Goal: Task Accomplishment & Management: Use online tool/utility

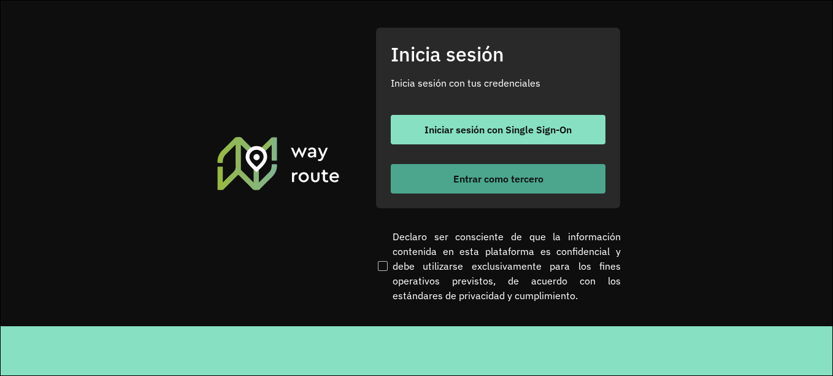
click at [463, 182] on font "Entrar como tercero" at bounding box center [498, 178] width 90 height 12
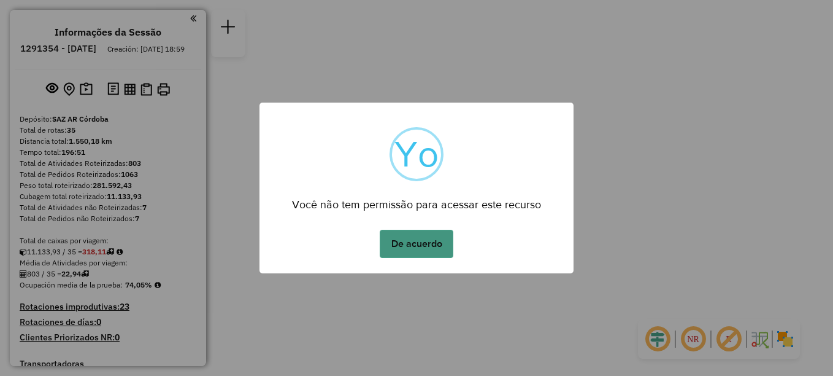
click at [417, 242] on button "De acuerdo" at bounding box center [417, 244] width 74 height 28
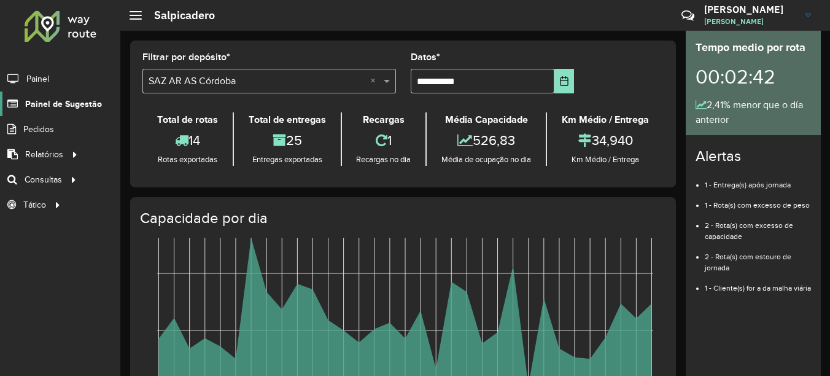
click at [56, 107] on span "Painel de Sugestão" at bounding box center [63, 104] width 77 height 13
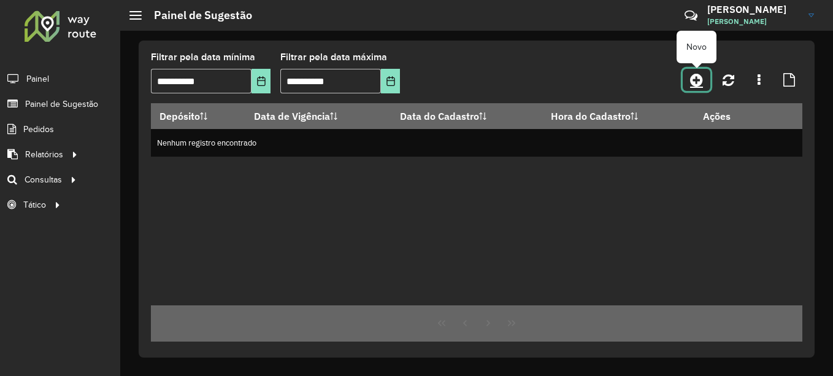
click at [695, 79] on icon at bounding box center [696, 79] width 13 height 15
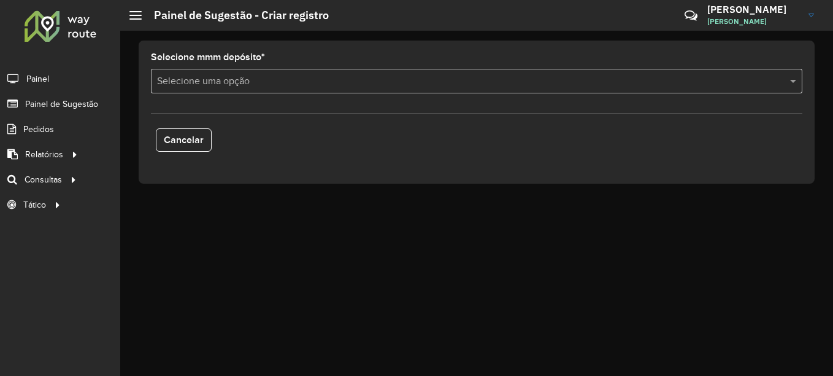
click at [320, 82] on input "text" at bounding box center [464, 81] width 615 height 15
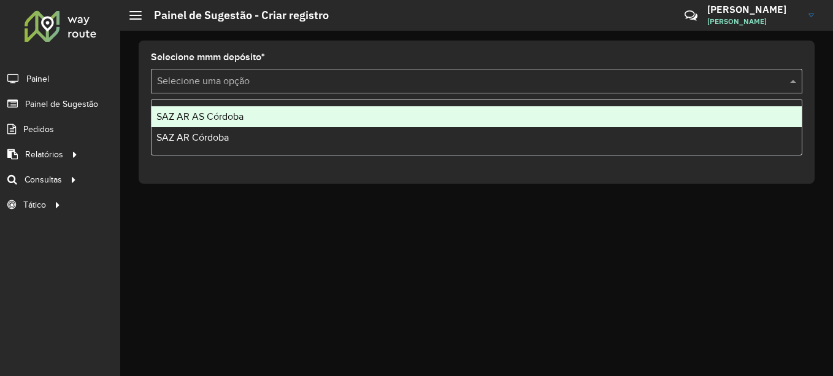
click at [231, 122] on div "SAZ AR AS Córdoba" at bounding box center [477, 116] width 650 height 21
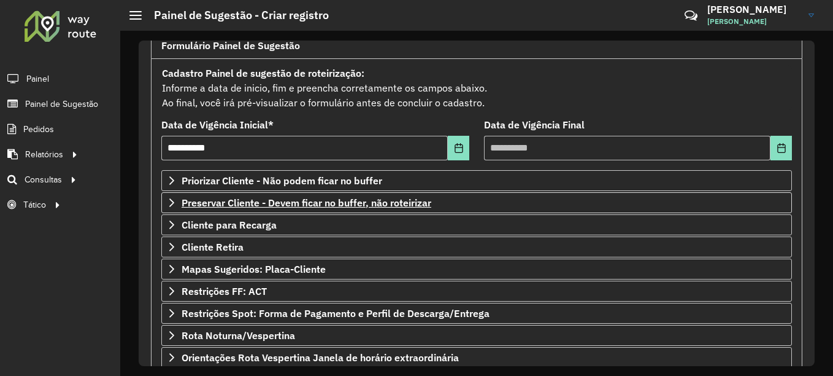
scroll to position [214, 0]
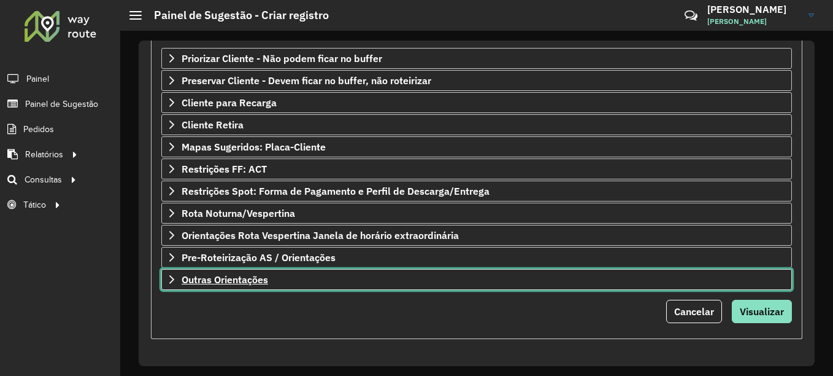
click at [230, 280] on span "Outras Orientações" at bounding box center [225, 279] width 87 height 10
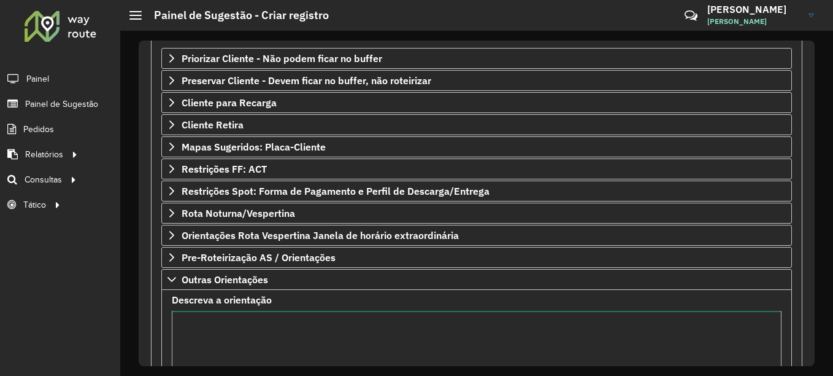
click at [202, 336] on textarea "Descreva a orientação" at bounding box center [477, 363] width 610 height 104
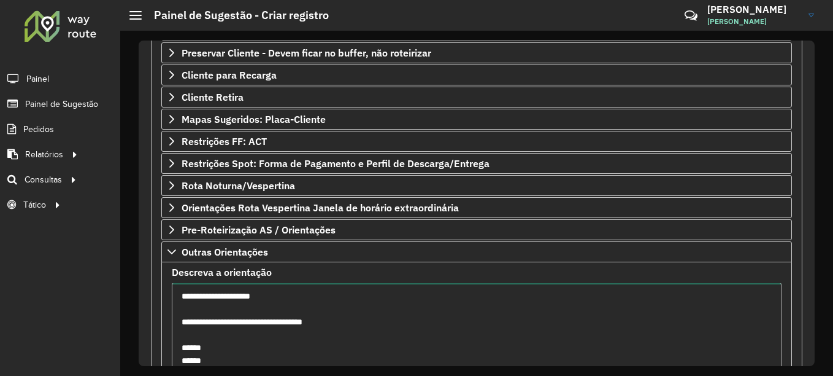
scroll to position [255, 0]
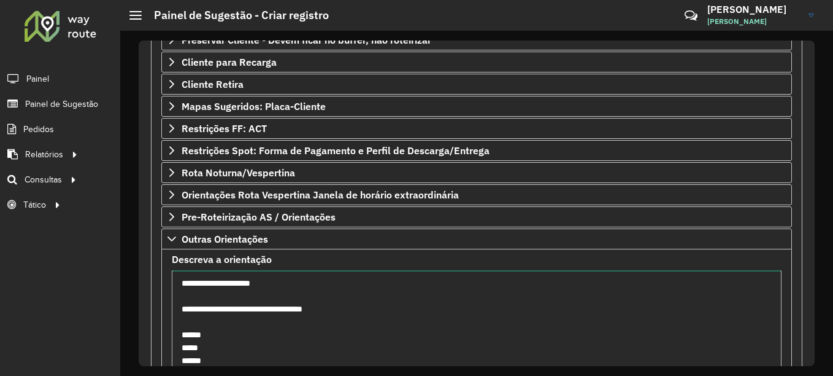
click at [190, 287] on textarea "**********" at bounding box center [477, 322] width 610 height 104
click at [221, 345] on textarea "**********" at bounding box center [477, 322] width 610 height 104
click at [223, 331] on textarea "**********" at bounding box center [477, 322] width 610 height 104
drag, startPoint x: 252, startPoint y: 349, endPoint x: 209, endPoint y: 347, distance: 43.0
click at [209, 347] on textarea "**********" at bounding box center [477, 322] width 610 height 104
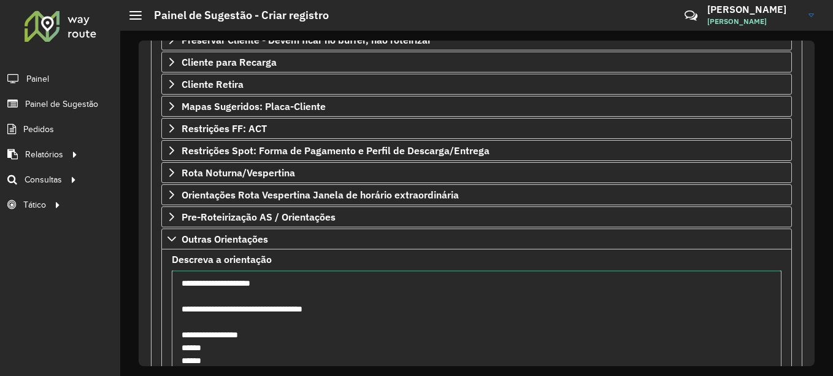
drag, startPoint x: 220, startPoint y: 310, endPoint x: 177, endPoint y: 306, distance: 43.2
click at [177, 306] on textarea "**********" at bounding box center [477, 322] width 610 height 104
click at [179, 348] on textarea "**********" at bounding box center [477, 322] width 610 height 104
paste textarea "********"
click at [179, 358] on textarea "**********" at bounding box center [477, 322] width 610 height 104
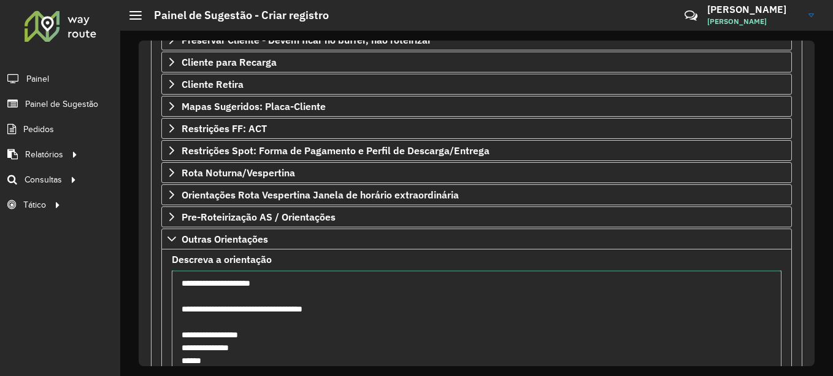
paste textarea "********"
click at [182, 334] on textarea "**********" at bounding box center [477, 322] width 610 height 104
paste textarea "********"
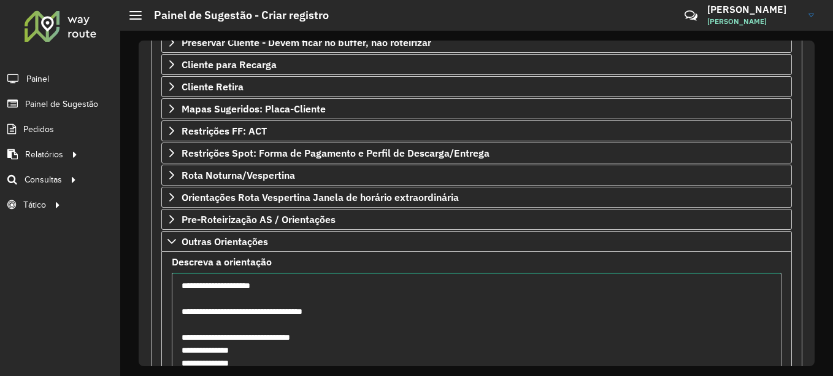
scroll to position [355, 0]
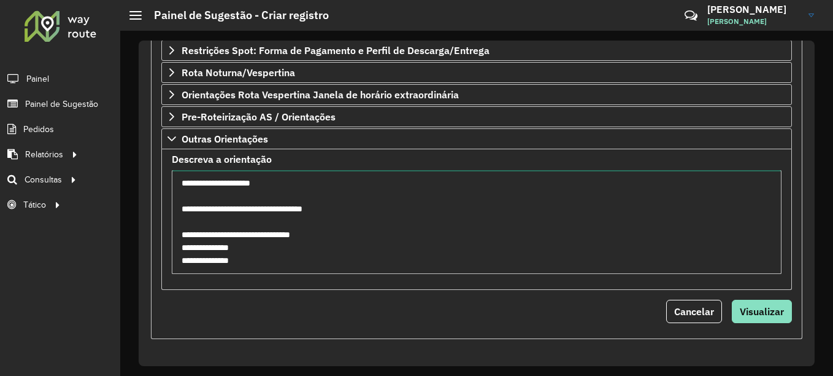
drag, startPoint x: 336, startPoint y: 207, endPoint x: 176, endPoint y: 210, distance: 160.8
click at [176, 210] on textarea "**********" at bounding box center [477, 222] width 610 height 104
drag, startPoint x: 274, startPoint y: 263, endPoint x: 165, endPoint y: 174, distance: 140.9
click at [165, 174] on formly-field "**********" at bounding box center [476, 219] width 625 height 129
type textarea "**********"
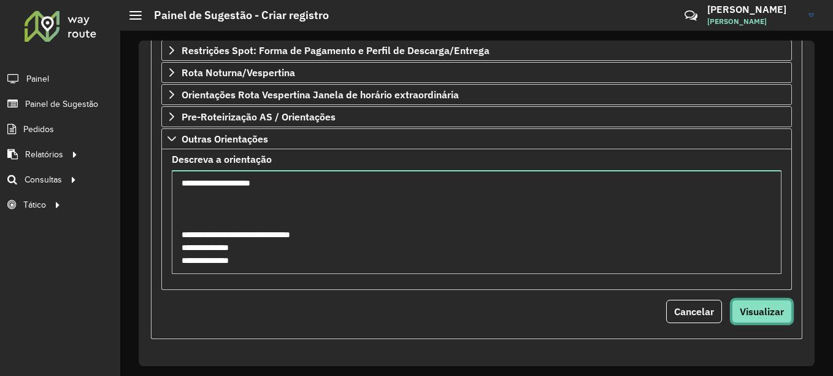
click at [744, 309] on span "Visualizar" at bounding box center [762, 311] width 44 height 12
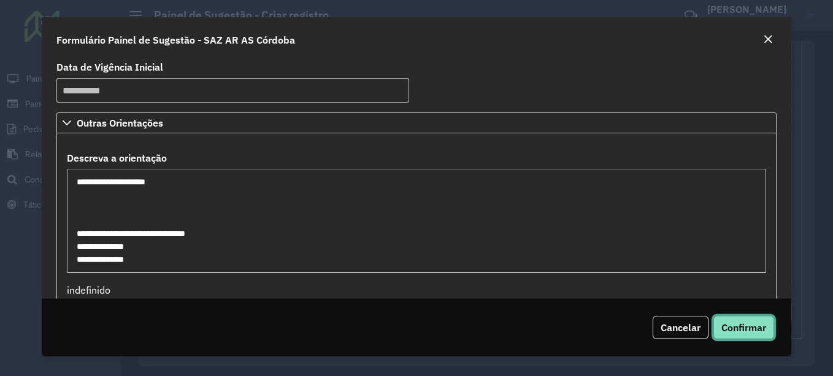
click at [744, 318] on button "Confirmar" at bounding box center [744, 326] width 61 height 23
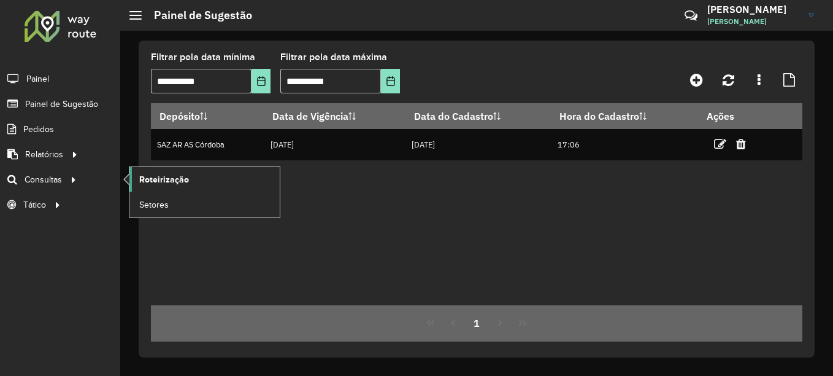
click at [172, 177] on span "Roteirização" at bounding box center [164, 179] width 50 height 13
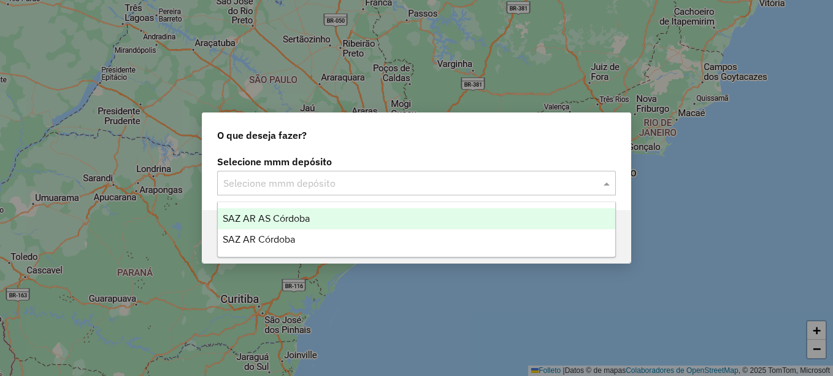
click at [319, 185] on input "text" at bounding box center [404, 183] width 362 height 15
click at [267, 219] on span "SAZ AR AS Córdoba" at bounding box center [266, 218] width 87 height 10
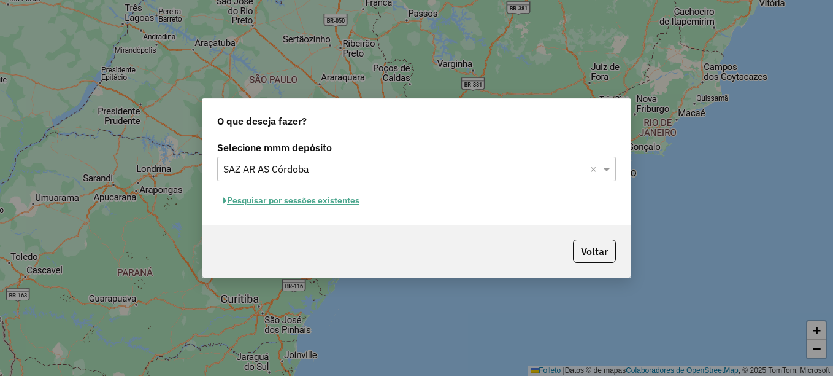
click at [325, 204] on font "Pesquisar por sessões existentes" at bounding box center [293, 200] width 133 height 11
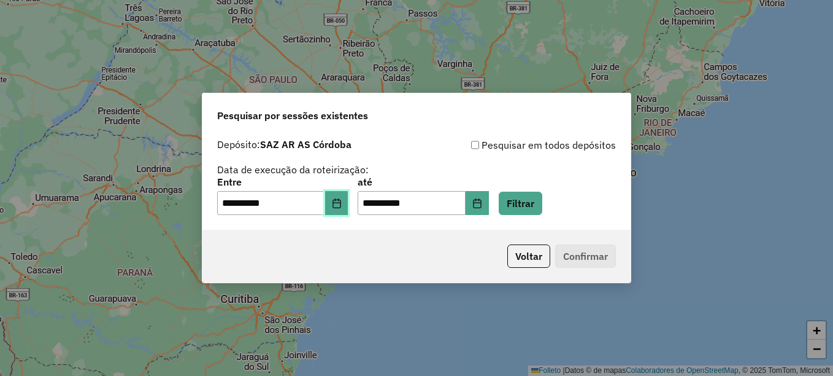
click at [346, 208] on button "Elija la fecha" at bounding box center [336, 203] width 23 height 25
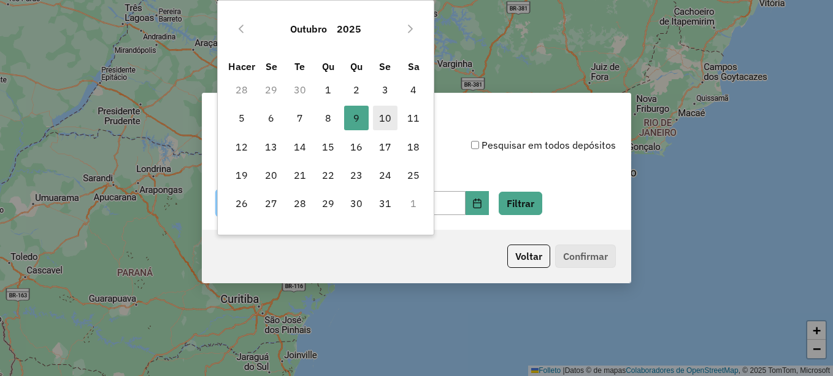
click at [383, 115] on font "10" at bounding box center [385, 117] width 12 height 15
type input "**********"
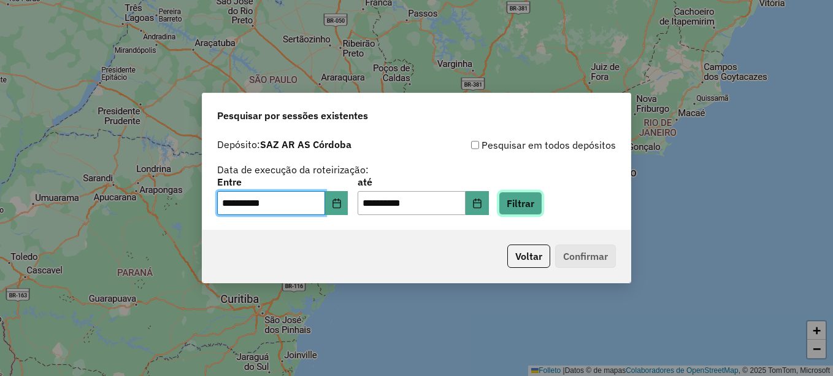
click at [542, 201] on button "Filtrar" at bounding box center [521, 202] width 44 height 23
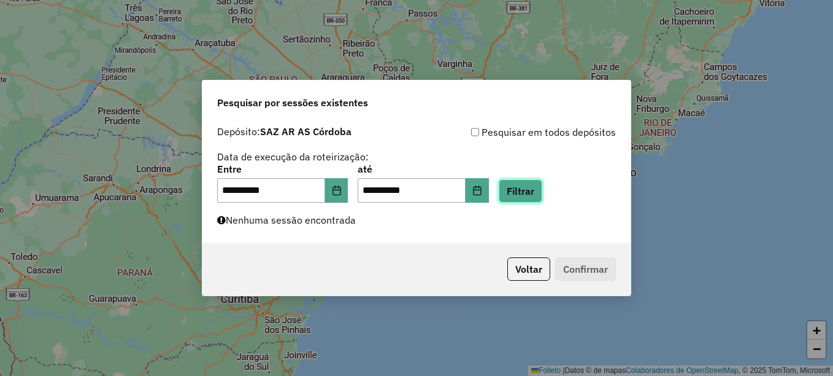
click at [542, 189] on button "Filtrar" at bounding box center [521, 190] width 44 height 23
click at [533, 197] on button "Filtrar" at bounding box center [521, 190] width 44 height 23
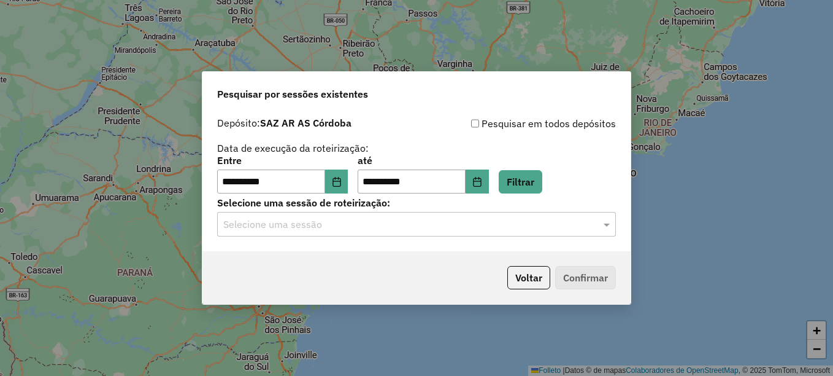
click at [318, 224] on input "text" at bounding box center [404, 224] width 362 height 15
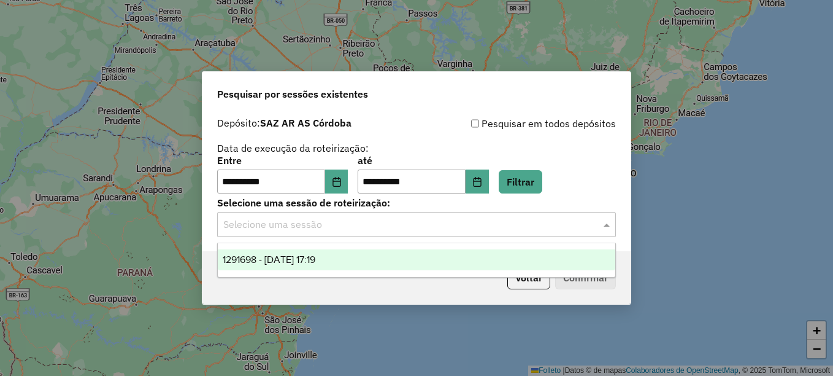
click at [300, 255] on span "1291698 - 10/10/2025 17:19" at bounding box center [269, 259] width 93 height 10
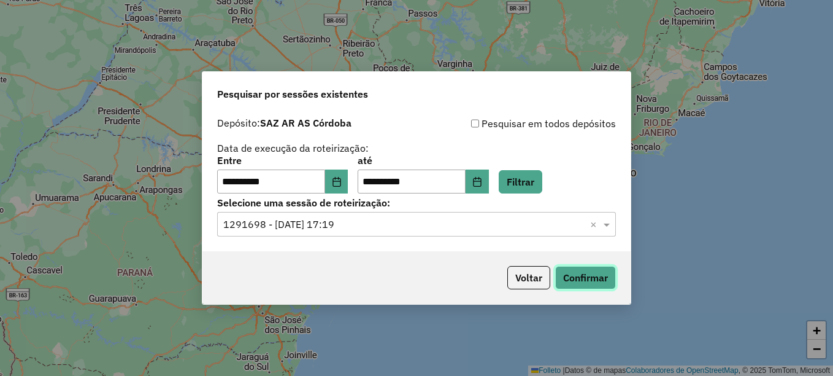
click at [603, 279] on button "Confirmar" at bounding box center [585, 277] width 61 height 23
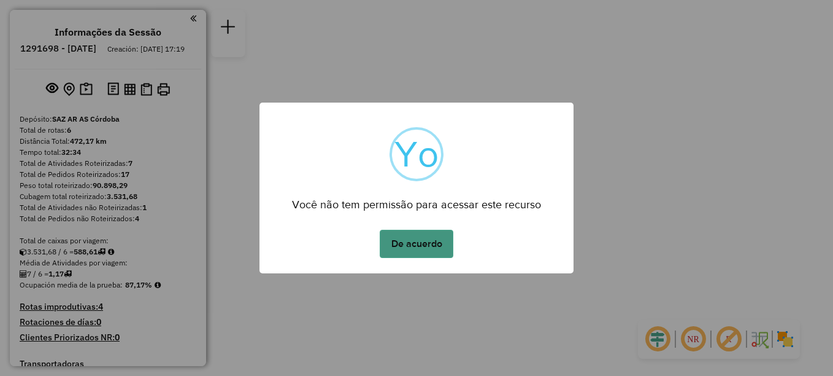
click at [430, 253] on button "De acuerdo" at bounding box center [417, 244] width 74 height 28
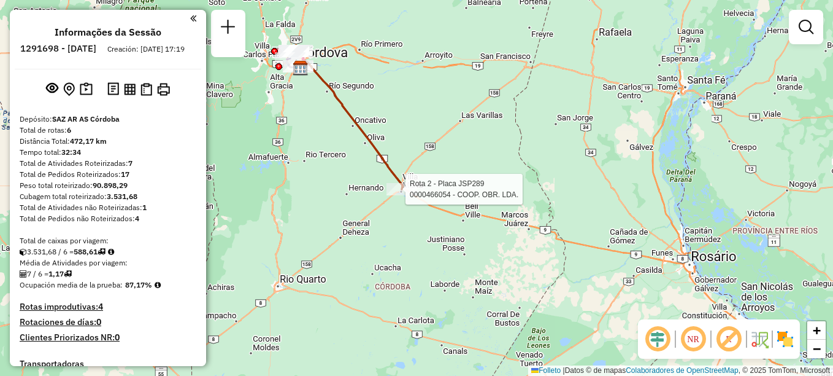
select select "**********"
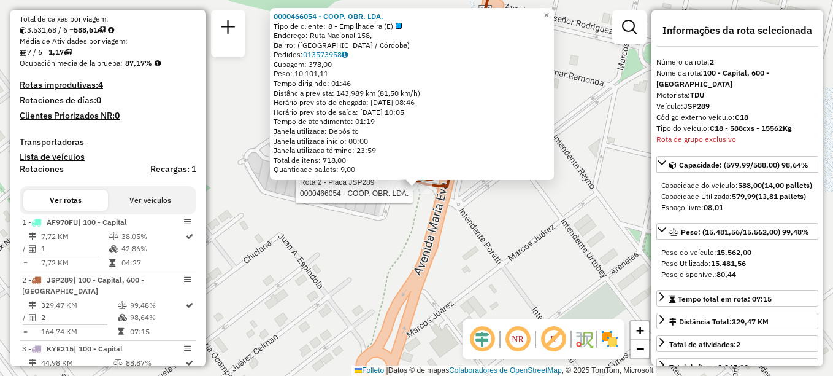
scroll to position [495, 0]
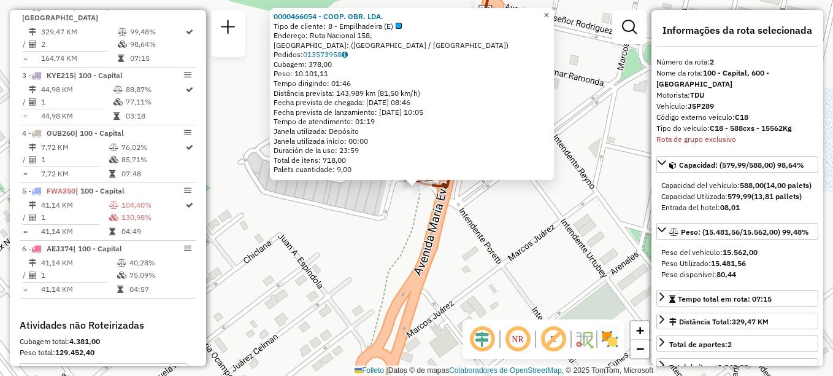
click at [549, 15] on span "×" at bounding box center [547, 15] width 6 height 10
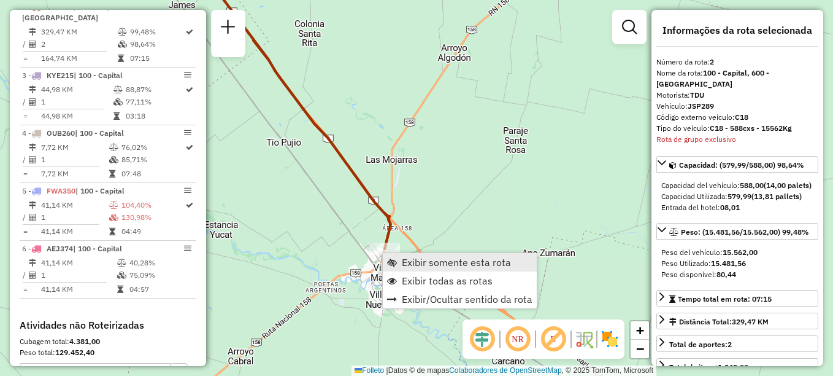
click at [441, 263] on span "Exibir somente esta rota" at bounding box center [456, 262] width 109 height 10
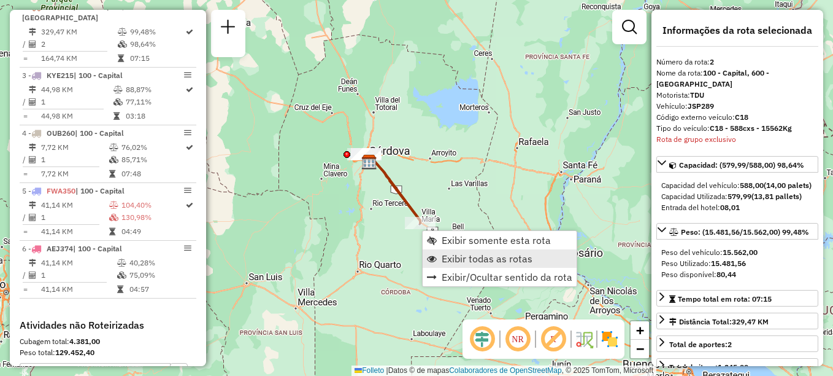
click at [465, 256] on span "Exibir todas as rotas" at bounding box center [487, 258] width 91 height 10
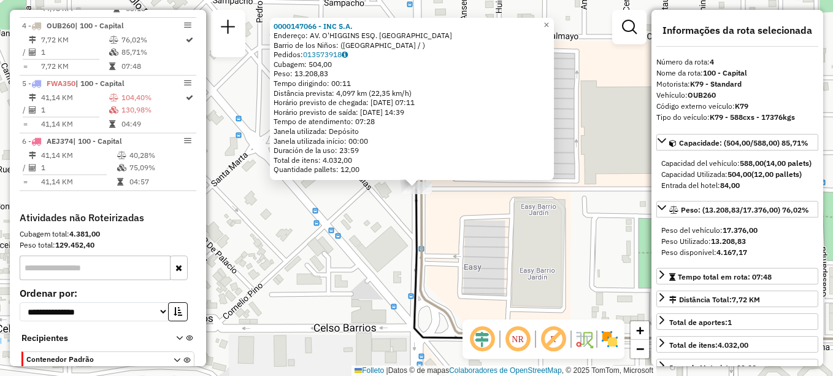
scroll to position [621, 0]
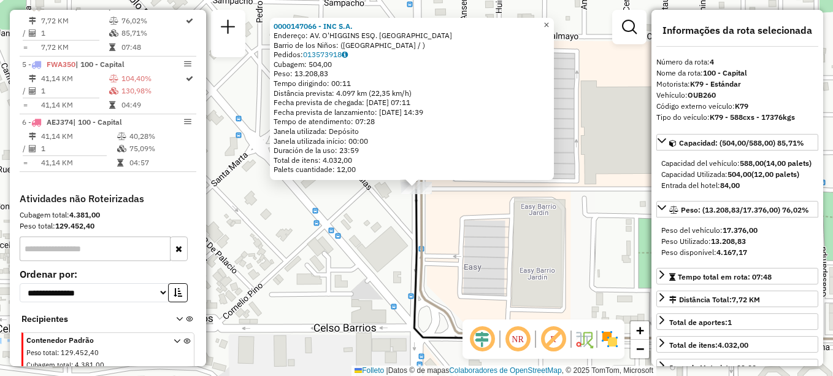
click at [549, 20] on span "×" at bounding box center [547, 25] width 6 height 10
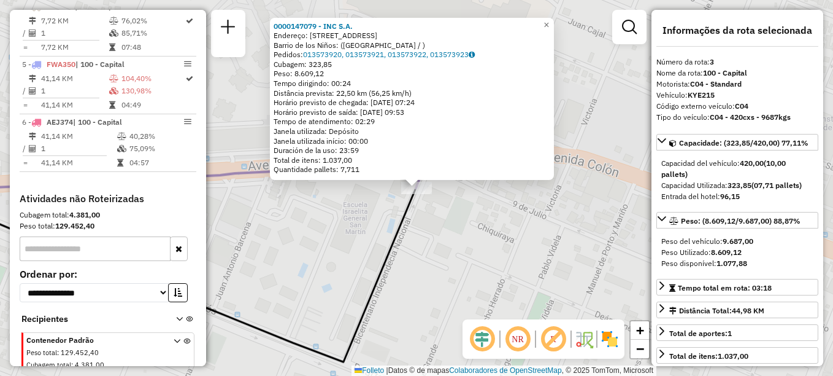
scroll to position [563, 0]
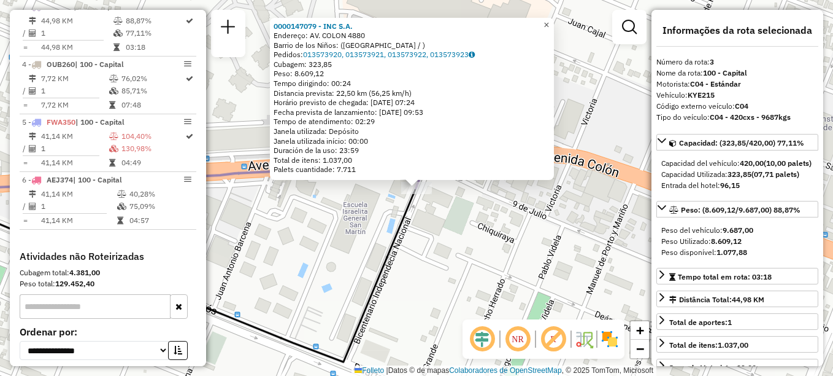
click at [549, 23] on span "×" at bounding box center [547, 25] width 6 height 10
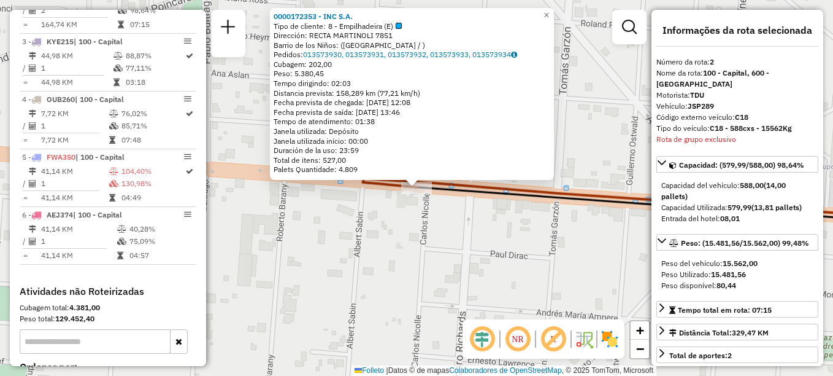
scroll to position [495, 0]
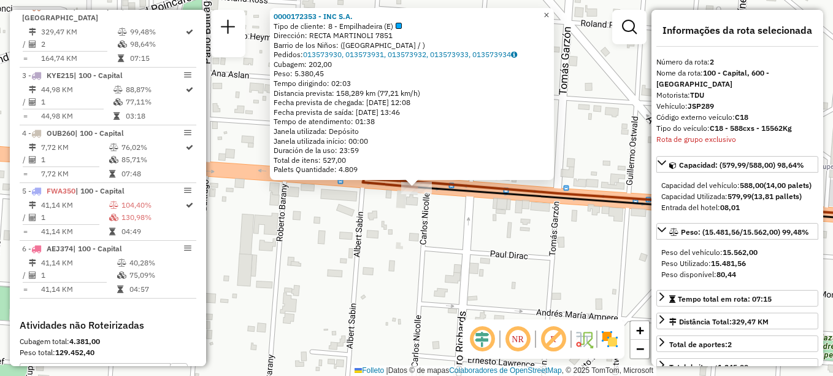
click at [549, 12] on span "×" at bounding box center [547, 15] width 6 height 10
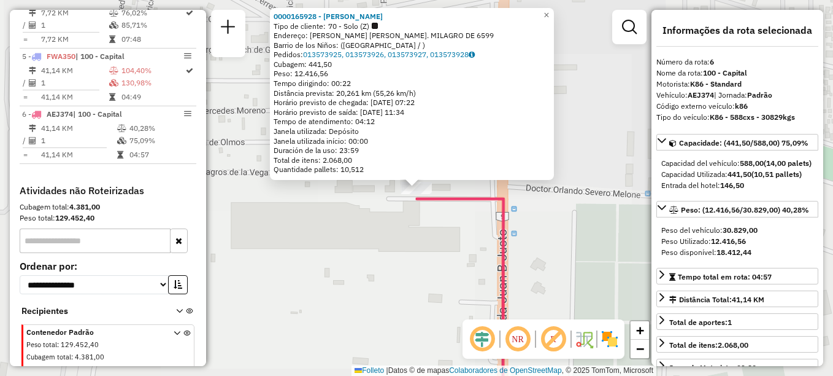
scroll to position [652, 0]
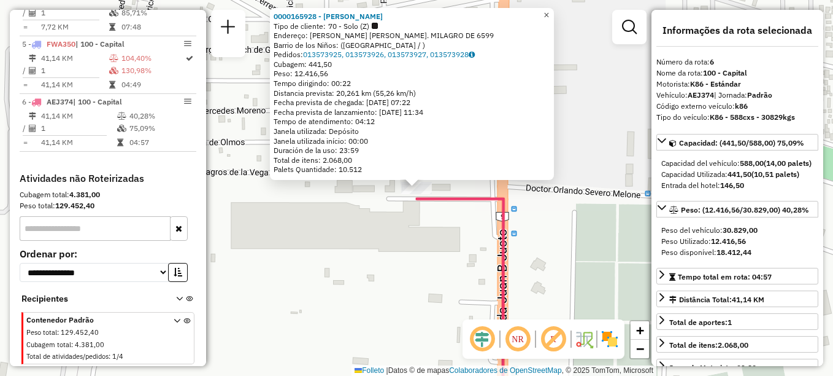
click at [549, 11] on span "×" at bounding box center [547, 15] width 6 height 10
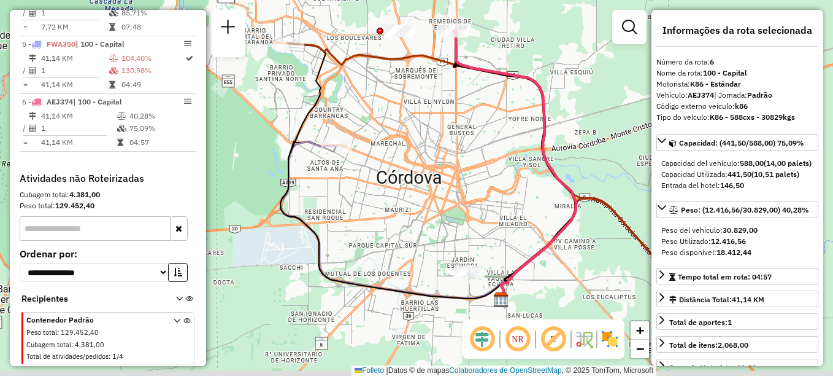
drag, startPoint x: 451, startPoint y: 214, endPoint x: 436, endPoint y: 118, distance: 96.3
click at [436, 118] on div "Janela de atendimento Grade de atendimento Capacidade Transportadoras Veículos …" at bounding box center [416, 188] width 833 height 376
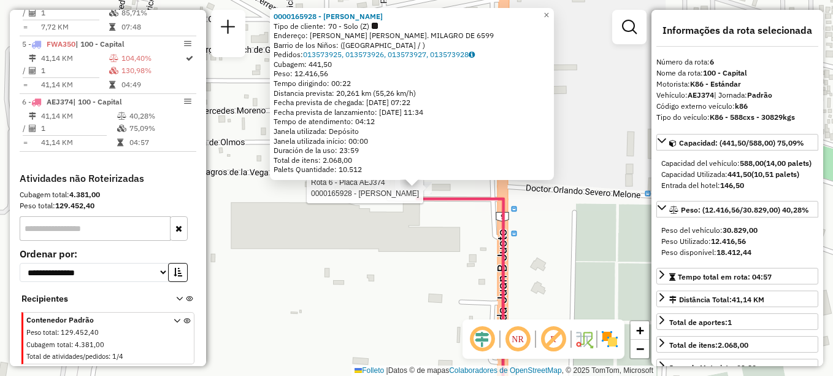
click at [403, 293] on div "Rota 6 - Placa AEJ374 0000165928 - MARIANO S.A. 0000165928 - MARIANO S.A. Tipo …" at bounding box center [416, 188] width 833 height 376
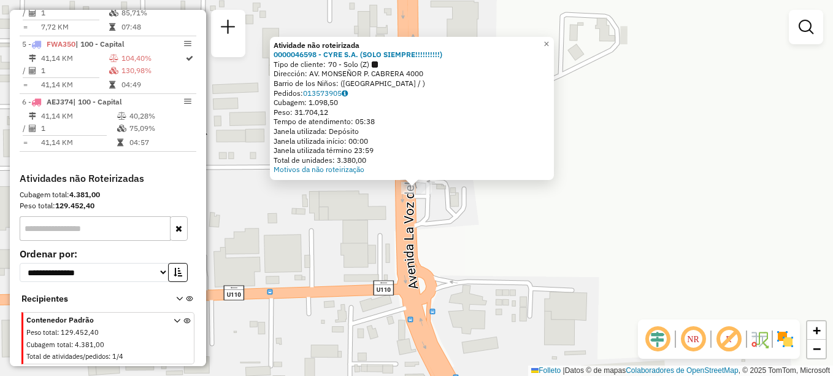
click at [488, 263] on div "Atividade não roteirizada 0000046598 - CYRE S.A. (SOLO SIEMPRE!!!!!!!!!!) Tipo …" at bounding box center [416, 188] width 833 height 376
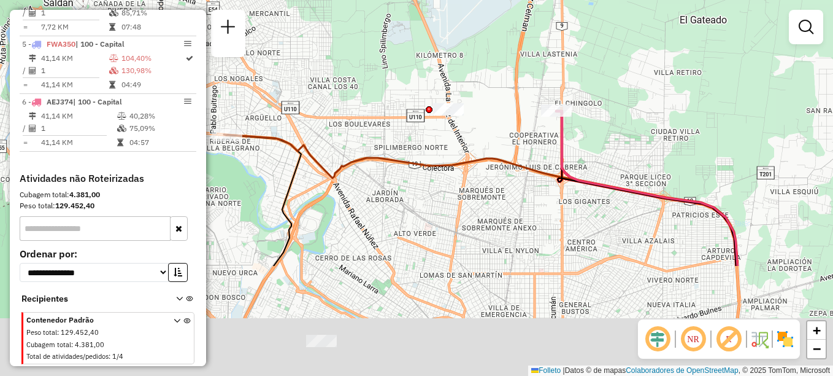
drag, startPoint x: 490, startPoint y: 334, endPoint x: 452, endPoint y: 181, distance: 158.1
click at [453, 184] on div "Janela de atendimento Grade de atendimento Capacidade Transportadoras Veículos …" at bounding box center [416, 188] width 833 height 376
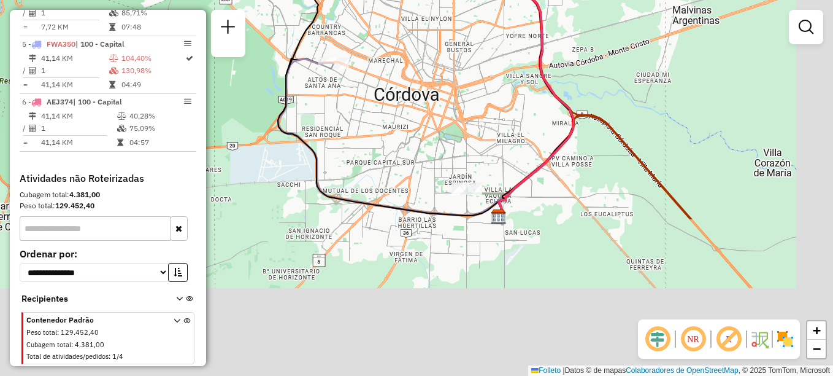
drag, startPoint x: 458, startPoint y: 228, endPoint x: 401, endPoint y: 8, distance: 227.1
click at [401, 8] on div "Janela de atendimento Grade de atendimento Capacidade Transportadoras Veículos …" at bounding box center [416, 188] width 833 height 376
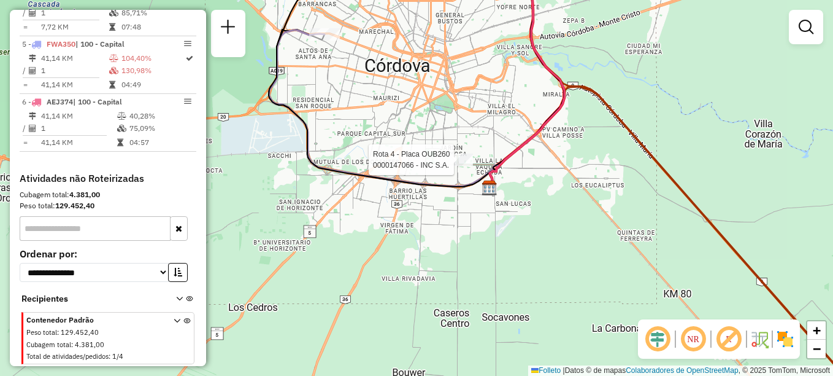
select select "**********"
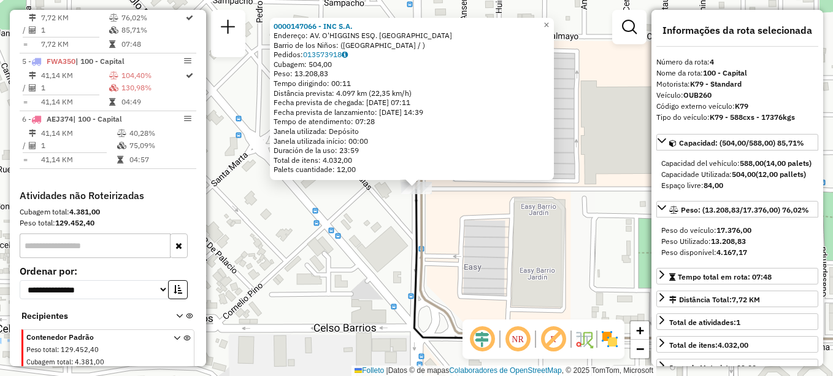
scroll to position [621, 0]
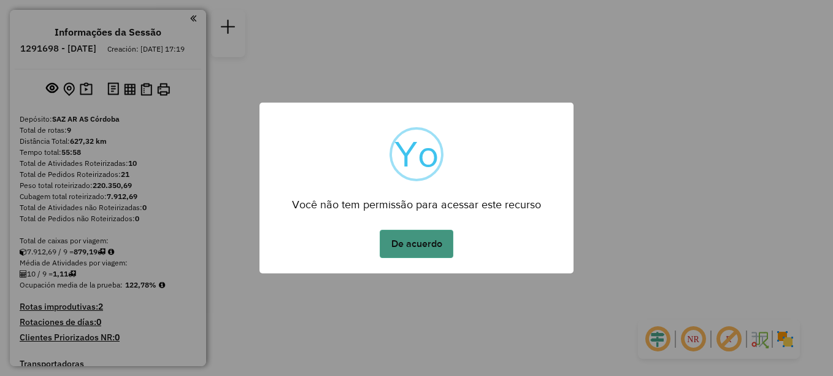
click at [436, 238] on button "De acuerdo" at bounding box center [417, 244] width 74 height 28
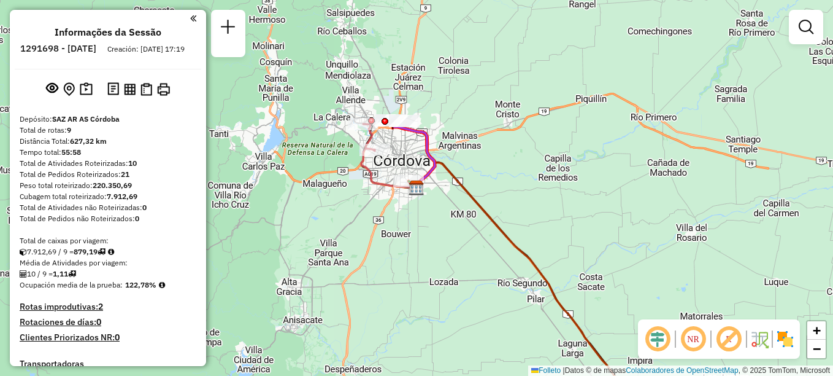
select select "**********"
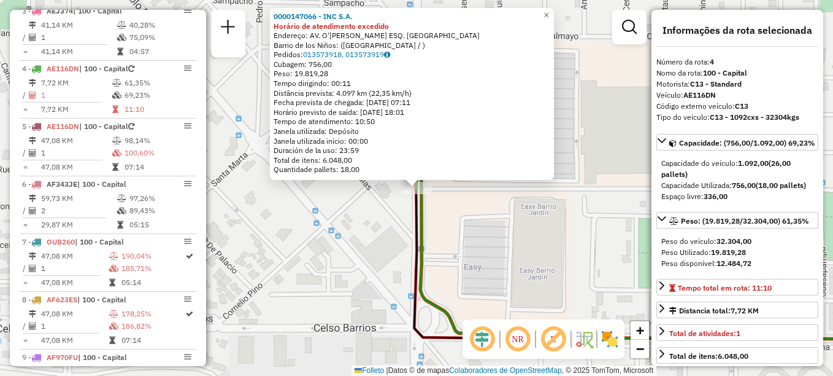
scroll to position [621, 0]
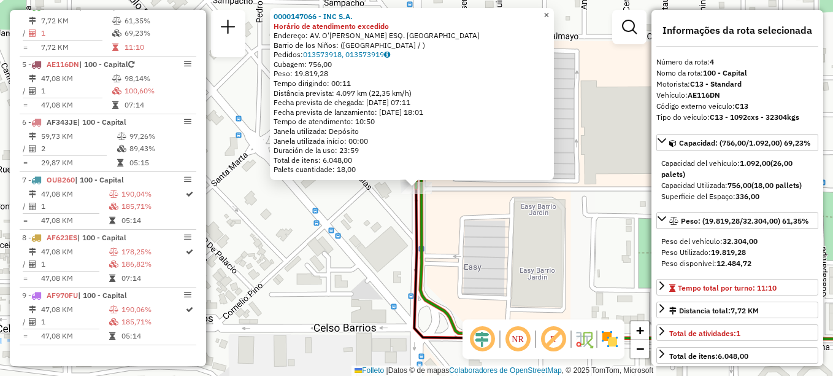
drag, startPoint x: 555, startPoint y: 13, endPoint x: 552, endPoint y: 23, distance: 10.9
click at [549, 13] on span "×" at bounding box center [547, 15] width 6 height 10
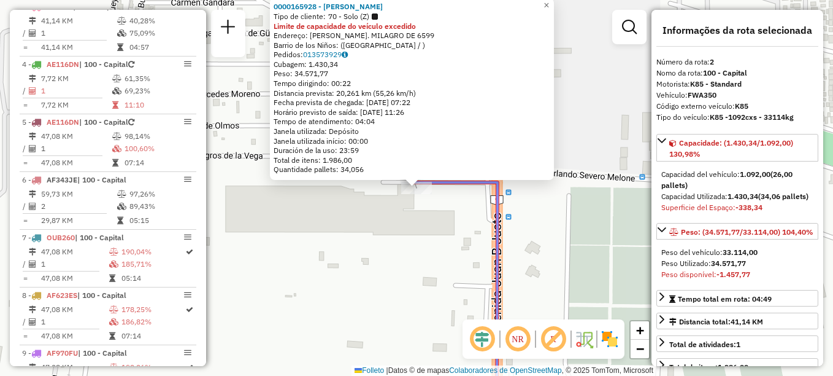
scroll to position [506, 0]
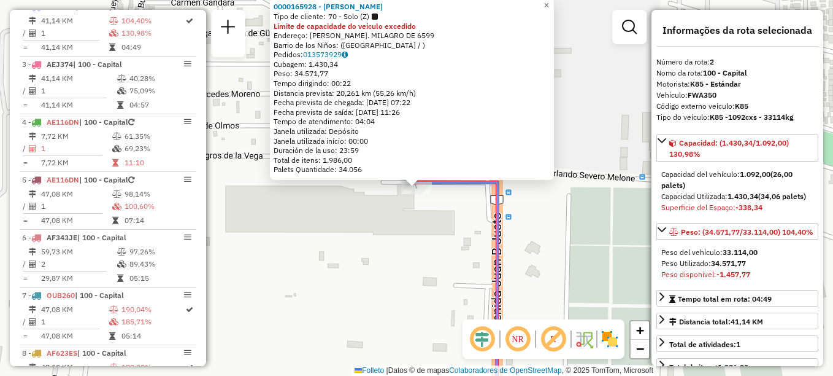
drag, startPoint x: 459, startPoint y: 239, endPoint x: 447, endPoint y: 213, distance: 28.3
click at [456, 233] on div "Rota 2 - Placa FWA350 0000165928 - [PERSON_NAME] 0000165928 - [PERSON_NAME] de …" at bounding box center [416, 188] width 833 height 376
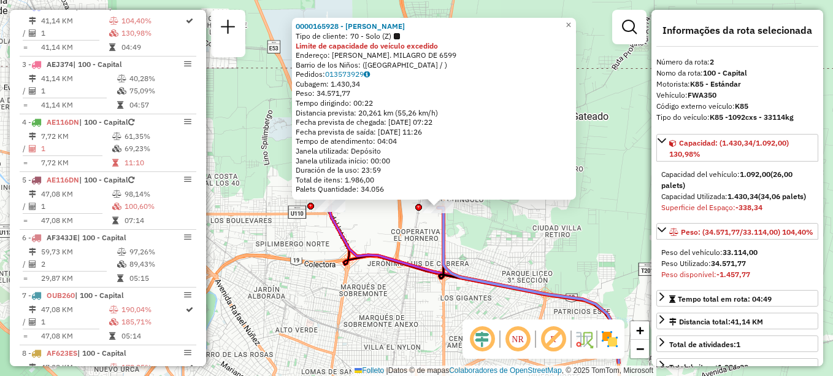
drag, startPoint x: 459, startPoint y: 301, endPoint x: 455, endPoint y: 252, distance: 49.9
click at [455, 252] on div "0000165928 - [PERSON_NAME] de cliente: 70 - Solo (Z) Limite de capacidade do ve…" at bounding box center [416, 188] width 833 height 376
drag, startPoint x: 579, startPoint y: 21, endPoint x: 569, endPoint y: 34, distance: 16.2
click at [571, 21] on span "×" at bounding box center [569, 25] width 6 height 10
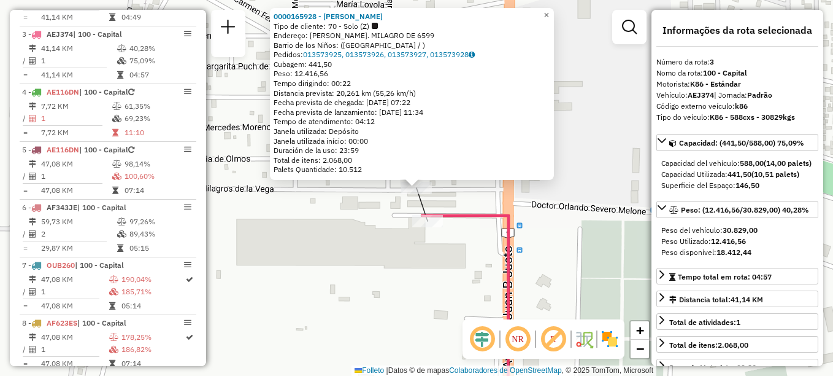
scroll to position [563, 0]
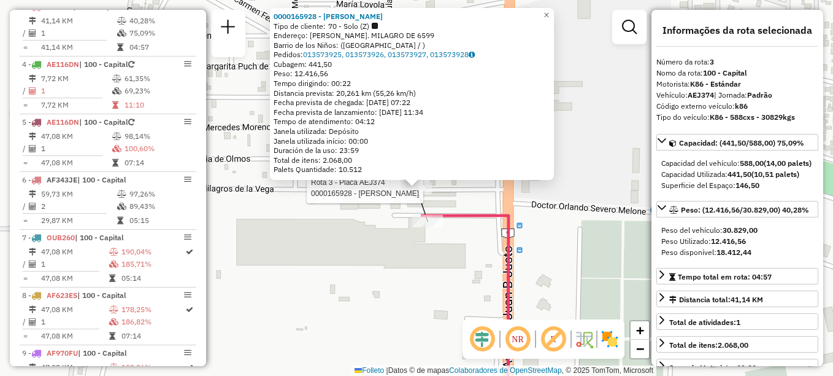
click at [393, 303] on div "Rota 3 - Placa AEJ374 0000165928 - [PERSON_NAME] 0000165928 - [PERSON_NAME] de …" at bounding box center [416, 188] width 833 height 376
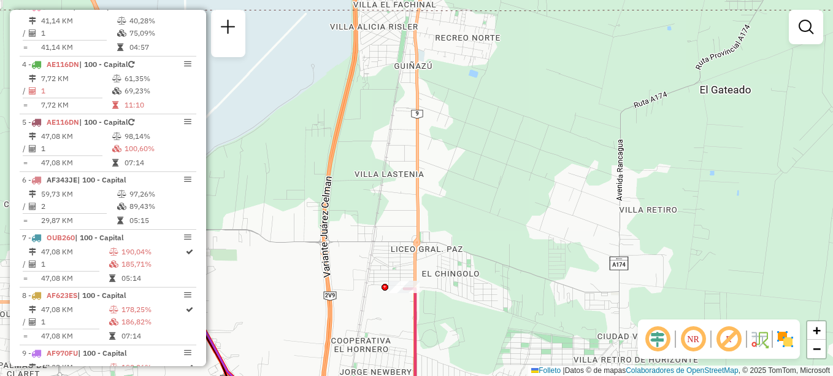
drag, startPoint x: 398, startPoint y: 306, endPoint x: 510, endPoint y: 174, distance: 172.8
click at [497, 183] on div "Janela de atendimento Grade de atendimento Capacidade Transportadoras Veículos …" at bounding box center [416, 188] width 833 height 376
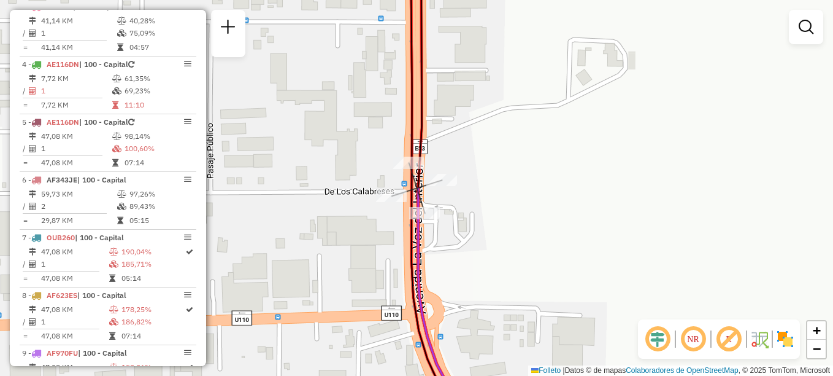
click at [411, 156] on icon at bounding box center [433, 188] width 45 height 450
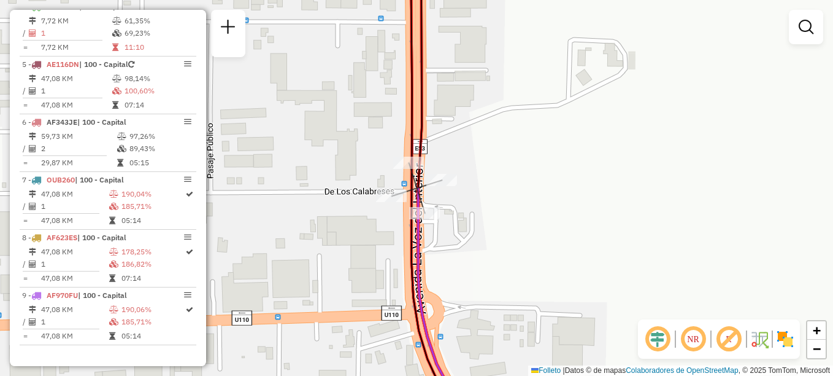
select select "**********"
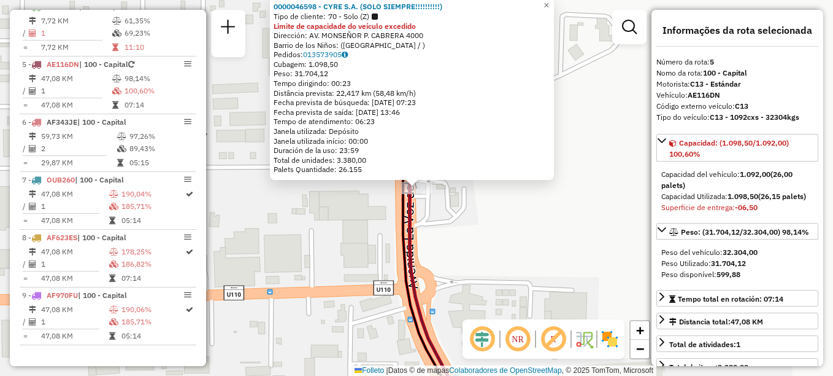
click at [481, 225] on div "0000046598 - [PERSON_NAME] S.A. (SOLO SIEMPRE!!!!!!!!!!) Tipo de cliente: 70 - …" at bounding box center [416, 188] width 833 height 376
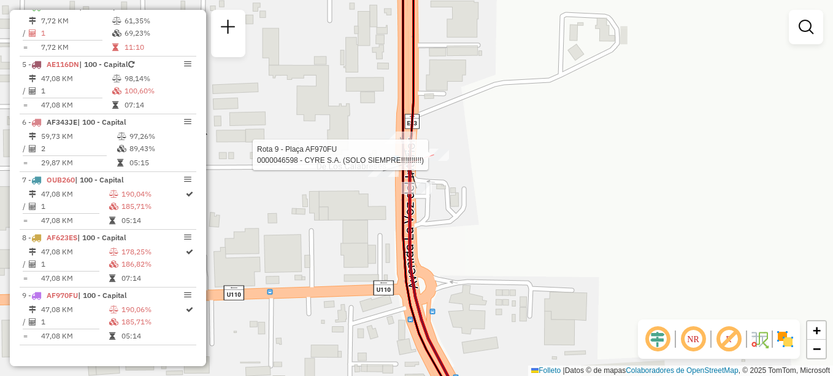
select select "**********"
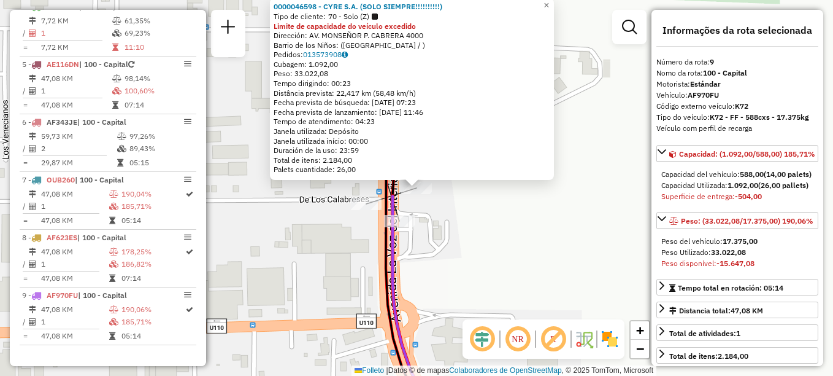
drag, startPoint x: 471, startPoint y: 240, endPoint x: 460, endPoint y: 143, distance: 97.6
click at [458, 168] on div "0000046598 - CYRE S.A. (SOLO SIEMPRE!!!!!!!!!!) Tipo de cliente: 70 - Solo (Z) …" at bounding box center [416, 188] width 833 height 376
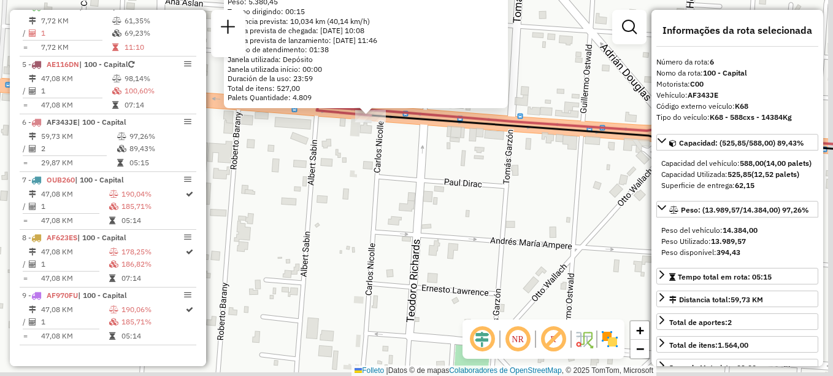
drag, startPoint x: 505, startPoint y: 280, endPoint x: 457, endPoint y: 206, distance: 88.2
click at [457, 206] on div "0000172353 - INC S.A. Tipo de cliente: 8 - Empilhadeira (E) Dirección: RECTA MA…" at bounding box center [416, 188] width 833 height 376
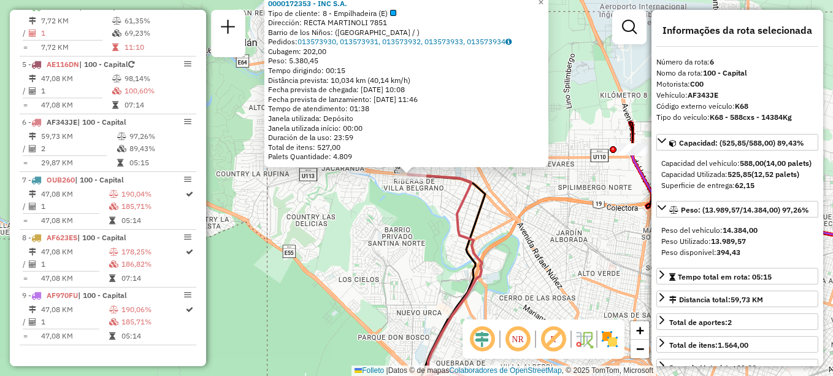
drag, startPoint x: 405, startPoint y: 230, endPoint x: 371, endPoint y: 125, distance: 110.4
click at [371, 128] on div "0000172353 - INC S.A. Tipo de cliente: 8 - Empilhadeira (E) Dirección: RECTA MA…" at bounding box center [416, 188] width 833 height 376
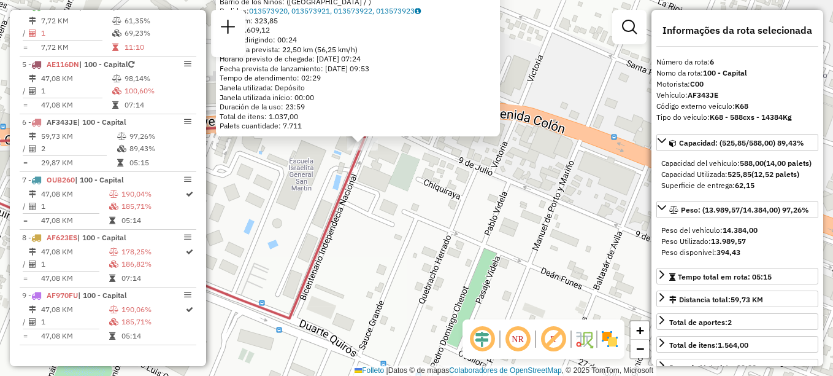
drag, startPoint x: 422, startPoint y: 226, endPoint x: 363, endPoint y: 172, distance: 80.8
click at [364, 175] on div "0000147079 - INC S.A. Endereço: AV. COLON 4880 Barrio de los Niños: (CÓRDOBA / …" at bounding box center [416, 188] width 833 height 376
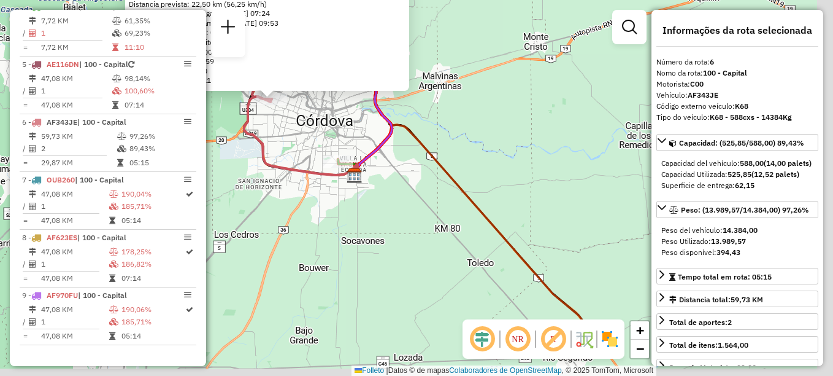
drag, startPoint x: 390, startPoint y: 217, endPoint x: 326, endPoint y: 152, distance: 91.6
click at [354, 164] on div "0000147079 - INC S.A. Endereço: AV. COLON 4880 Barrio de los Niños: (CÓRDOBA / …" at bounding box center [416, 188] width 833 height 376
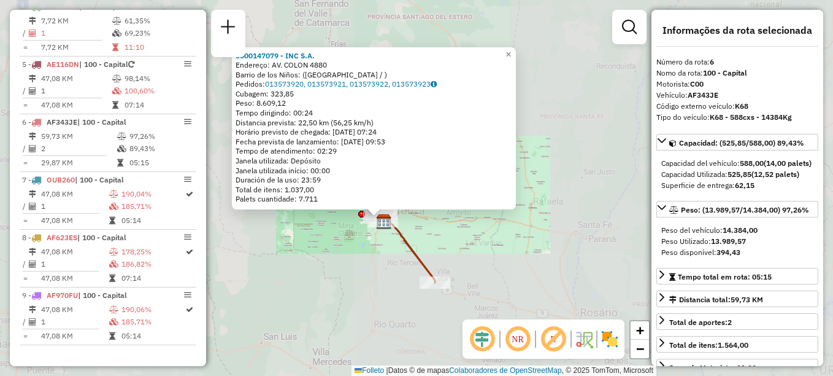
drag, startPoint x: 411, startPoint y: 257, endPoint x: 368, endPoint y: 179, distance: 89.5
click at [384, 218] on icon at bounding box center [409, 250] width 51 height 64
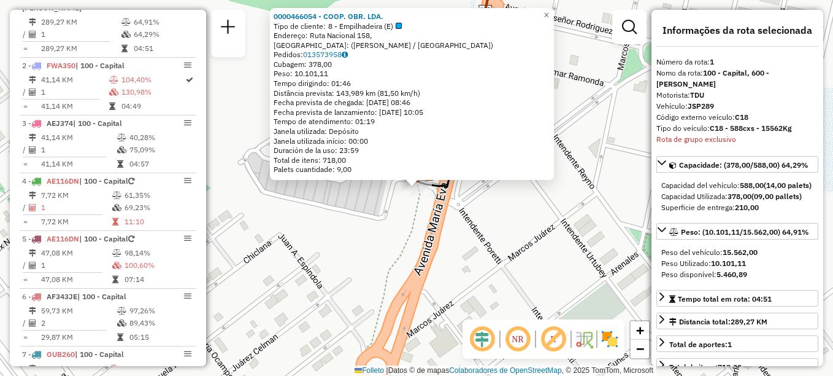
scroll to position [437, 0]
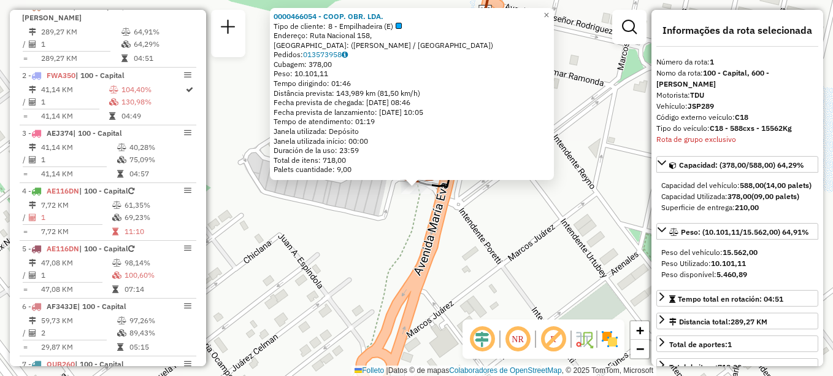
click at [372, 228] on div "Rota 1 - Placa JSP289 0000466054 - COOP. OBR. LDA. 0000466054 - COOP. OBR. LDA.…" at bounding box center [416, 188] width 833 height 376
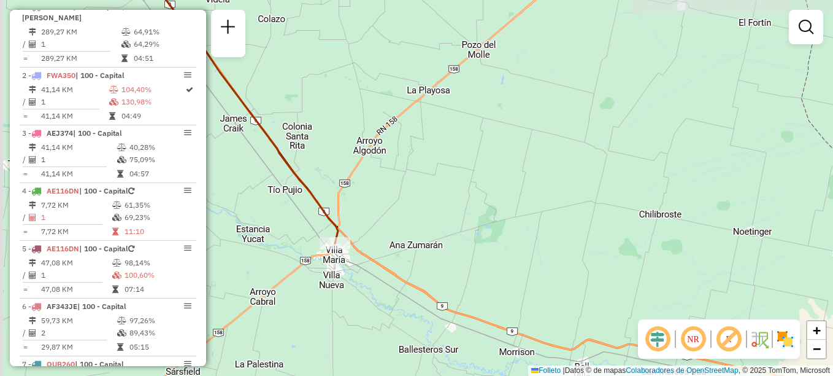
drag, startPoint x: 299, startPoint y: 212, endPoint x: 514, endPoint y: 289, distance: 227.5
click at [514, 289] on div "Janela de atendimento Grade de atendimento Capacidade Transportadoras Veículos …" at bounding box center [416, 188] width 833 height 376
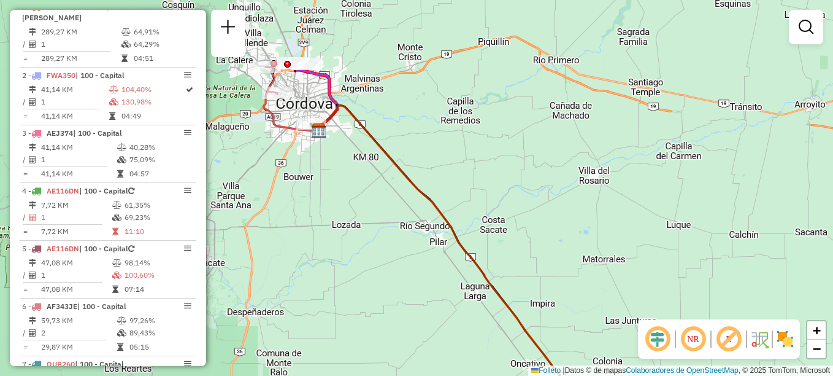
drag, startPoint x: 374, startPoint y: 159, endPoint x: 487, endPoint y: 241, distance: 139.7
click at [477, 260] on div "Janela de atendimento Grade de atendimento Capacidade Transportadoras Veículos …" at bounding box center [416, 188] width 833 height 376
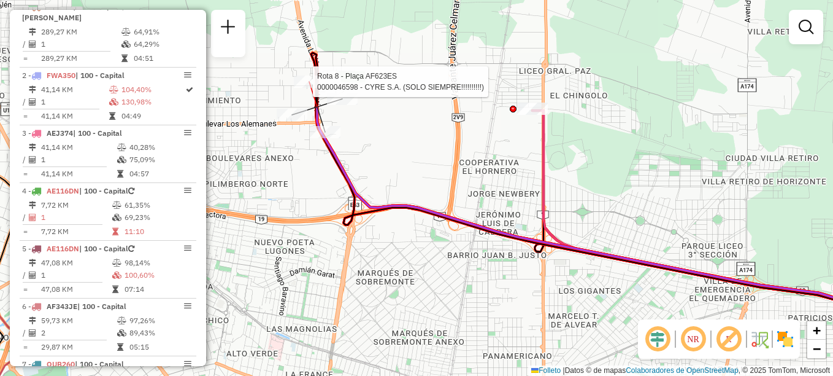
scroll to position [632, 0]
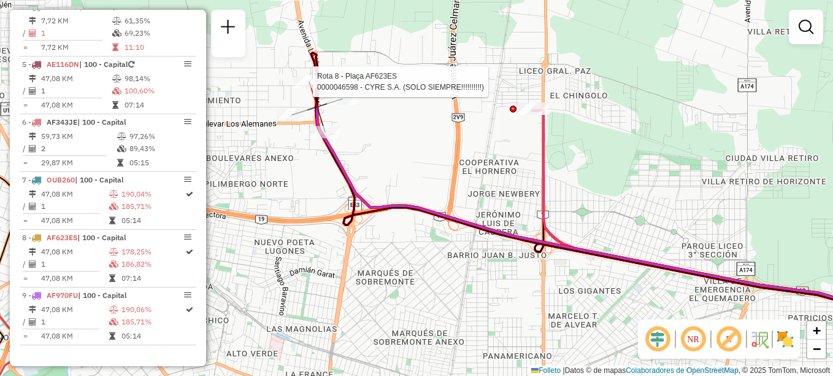
select select "**********"
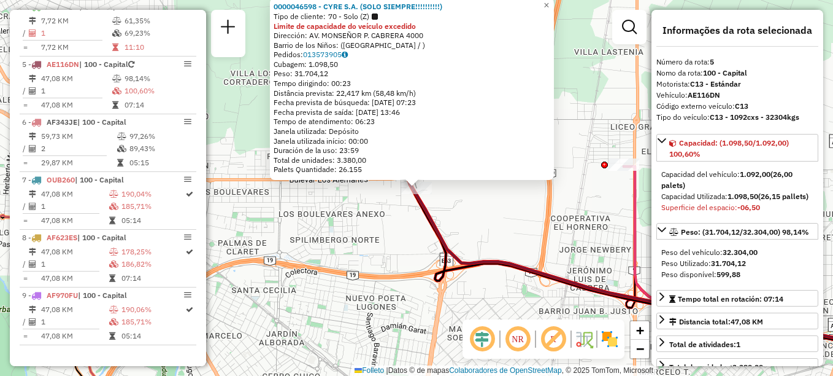
click at [477, 201] on div "0000046598 - CYRE S.A. (SOLO SIEMPRE!!!!!!!!!!) Tipo de cliente: 70 - Solo (Z) …" at bounding box center [416, 188] width 833 height 376
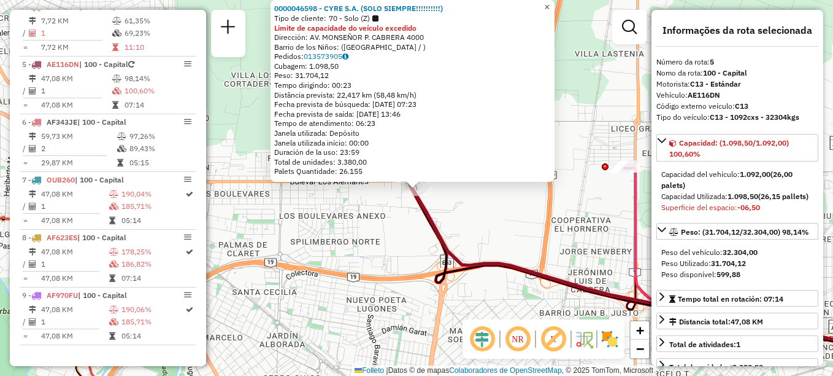
drag, startPoint x: 556, startPoint y: 0, endPoint x: 546, endPoint y: 21, distance: 23.9
click at [550, 2] on span "×" at bounding box center [547, 7] width 6 height 10
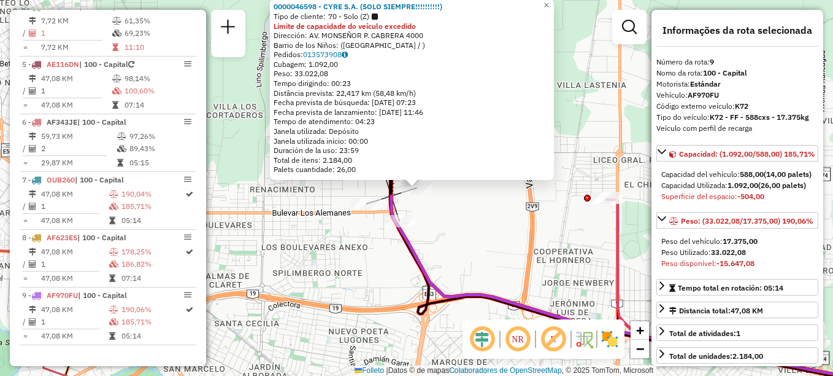
click at [495, 251] on div "Rota 9 - Plaça AF970FU 0000046598 - CYRE S.A. (SOLO SIEMPRE!!!!!!!!!!) 00000465…" at bounding box center [416, 188] width 833 height 376
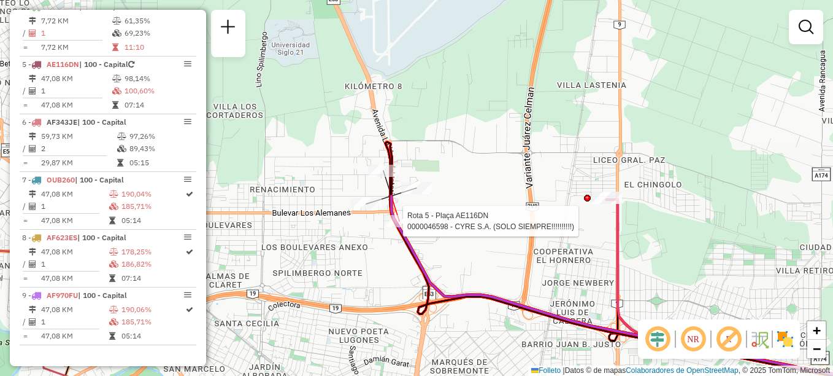
select select "**********"
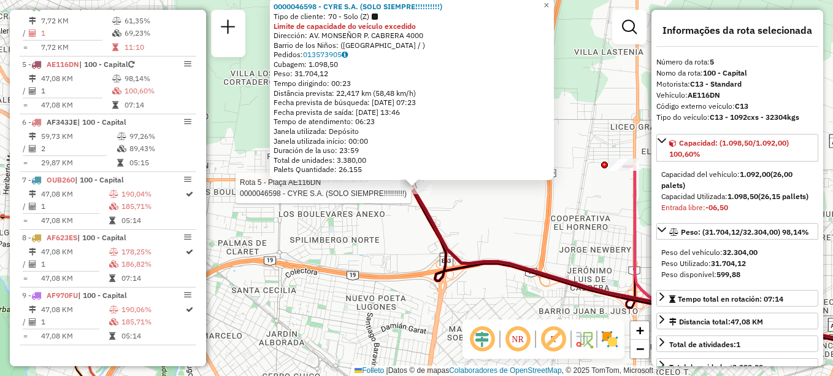
click at [438, 203] on div "Rota 5 - Plaça AE116DN 0000046598 - CYRE S.A. (SOLO SIEMPRE!!!!!!!!!!) 00000465…" at bounding box center [416, 188] width 833 height 376
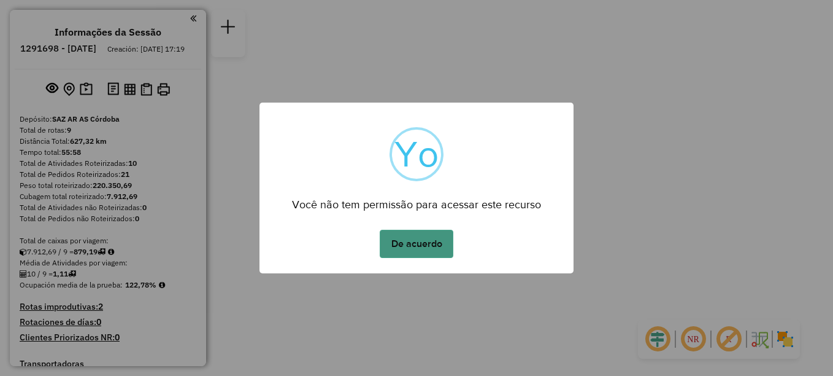
click at [415, 237] on button "De acuerdo" at bounding box center [417, 244] width 74 height 28
